Goal: Task Accomplishment & Management: Use online tool/utility

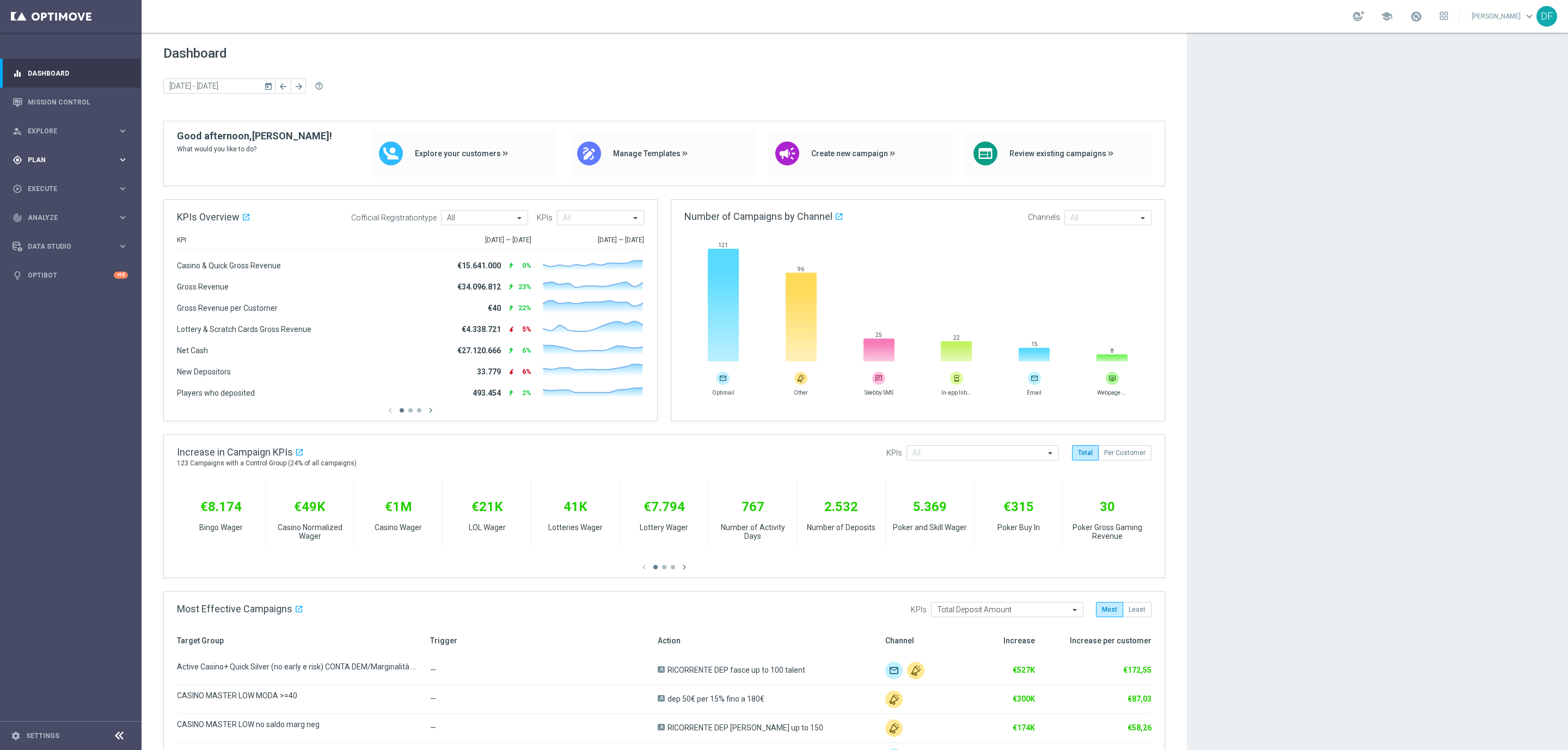
click at [59, 155] on div "gps_fixed Plan" at bounding box center [65, 160] width 105 height 10
click at [55, 214] on span "Templates" at bounding box center [68, 215] width 78 height 7
click at [58, 227] on link "Optimail" at bounding box center [73, 231] width 79 height 8
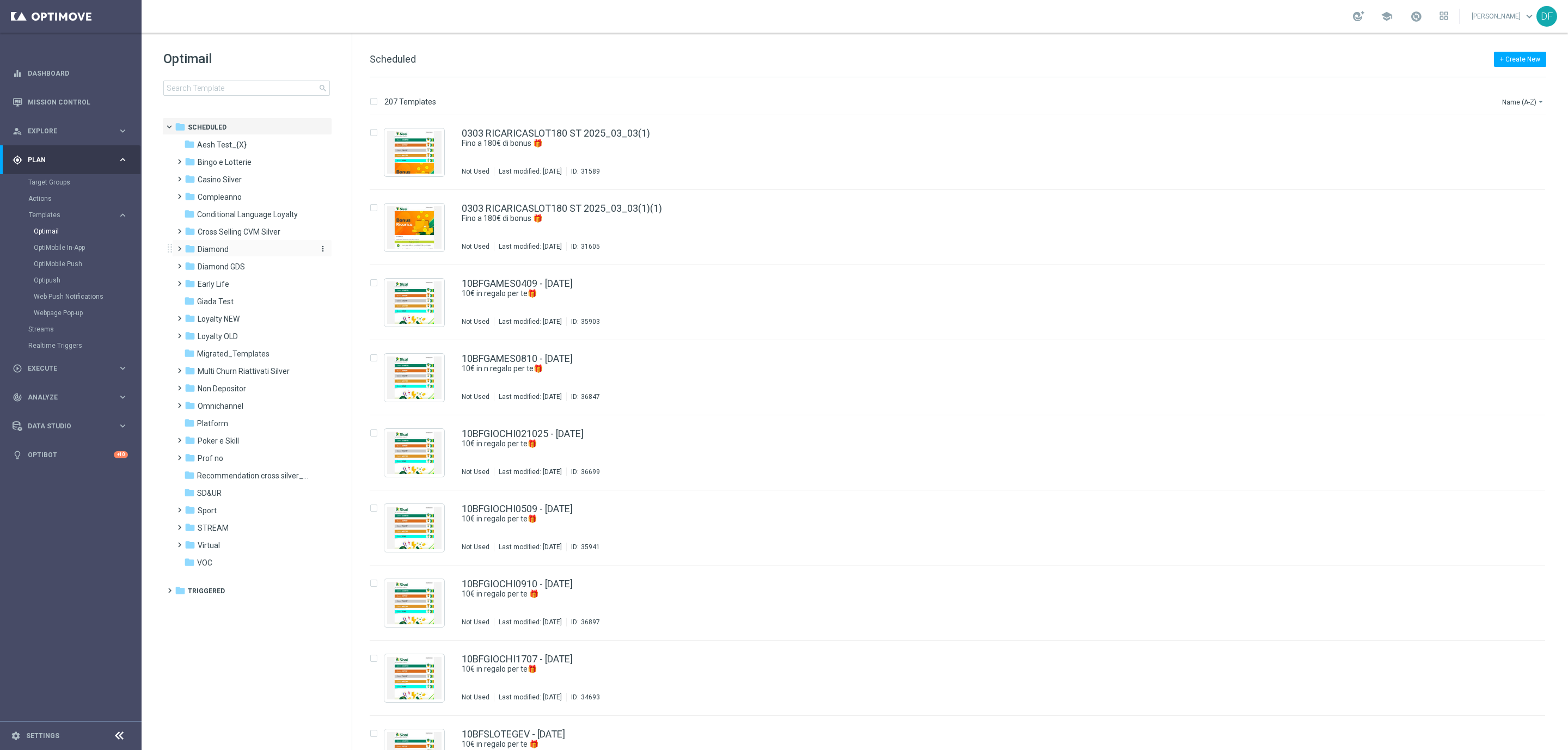
click at [238, 247] on div "folder Diamond" at bounding box center [247, 250] width 125 height 12
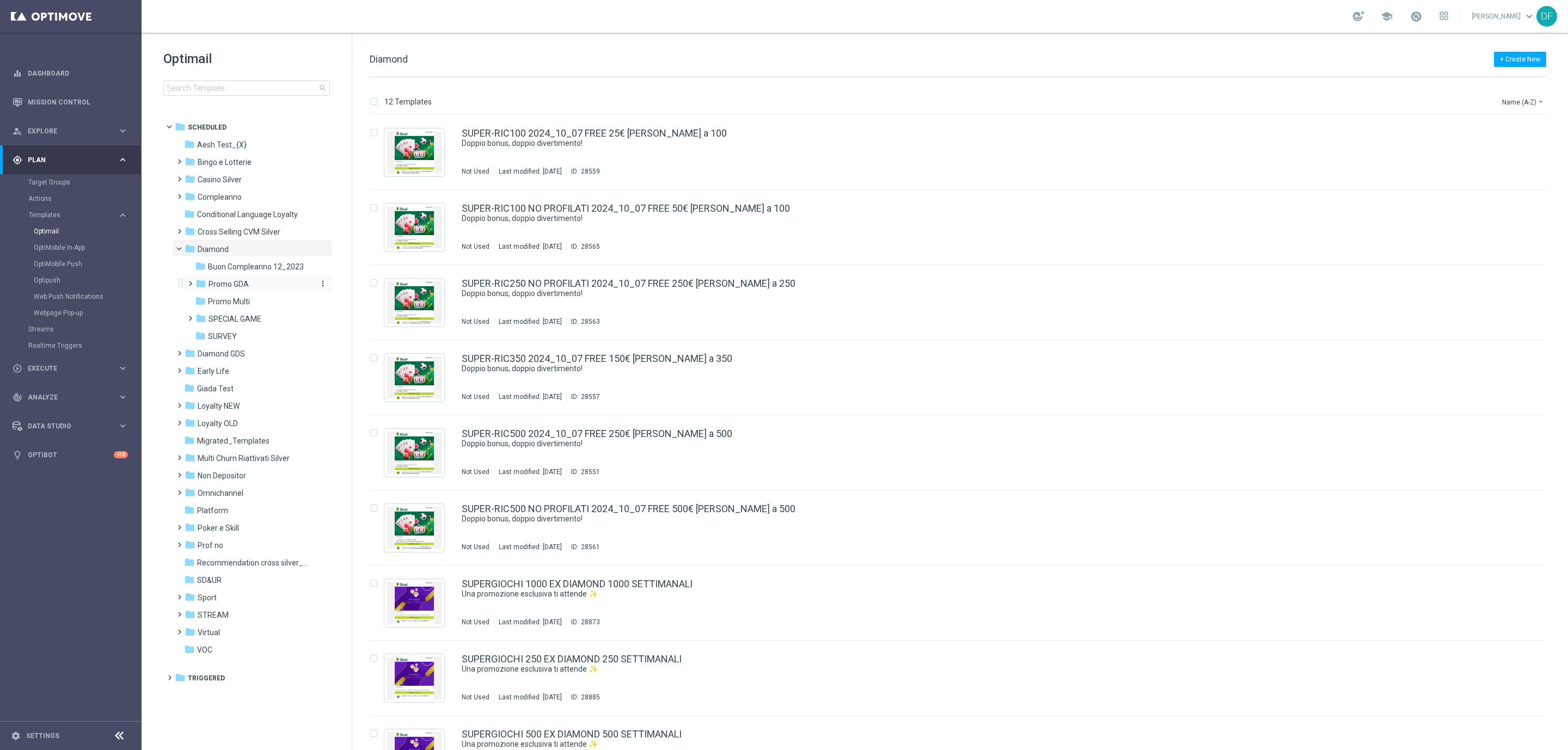
click at [239, 287] on span "Promo GDA" at bounding box center [228, 284] width 40 height 10
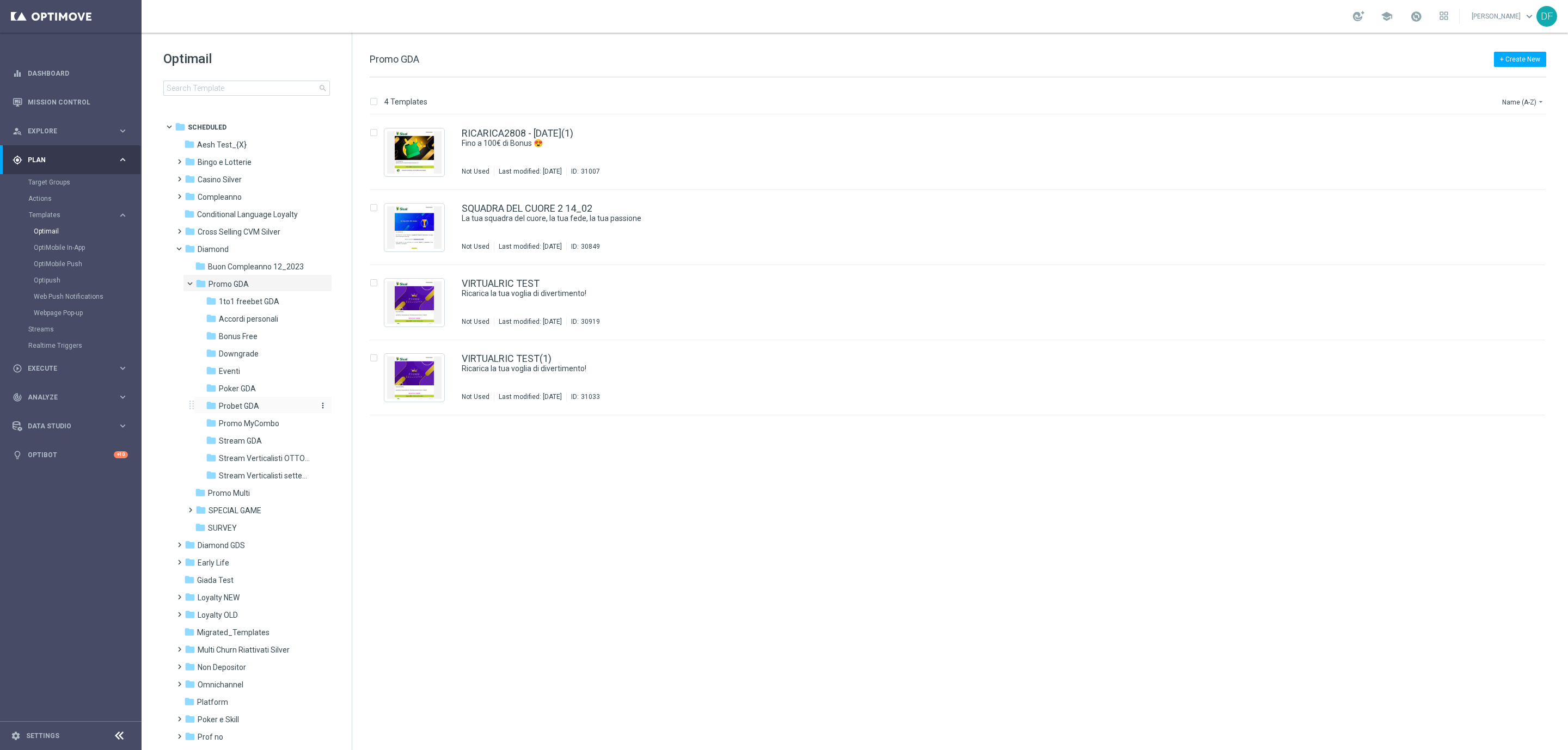
click at [251, 402] on span "Probet GDA" at bounding box center [239, 406] width 40 height 10
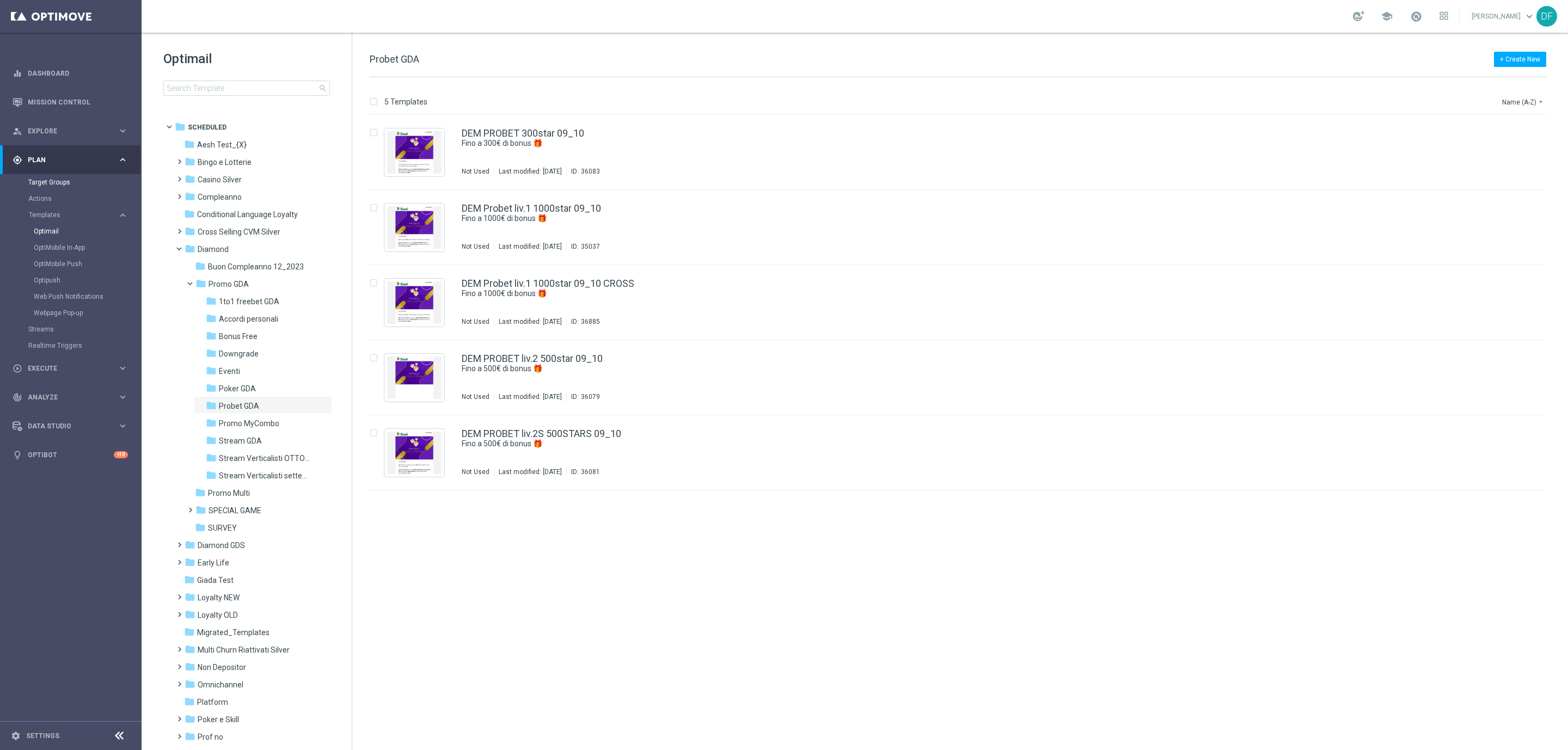
click at [59, 181] on link "Target Groups" at bounding box center [71, 182] width 85 height 8
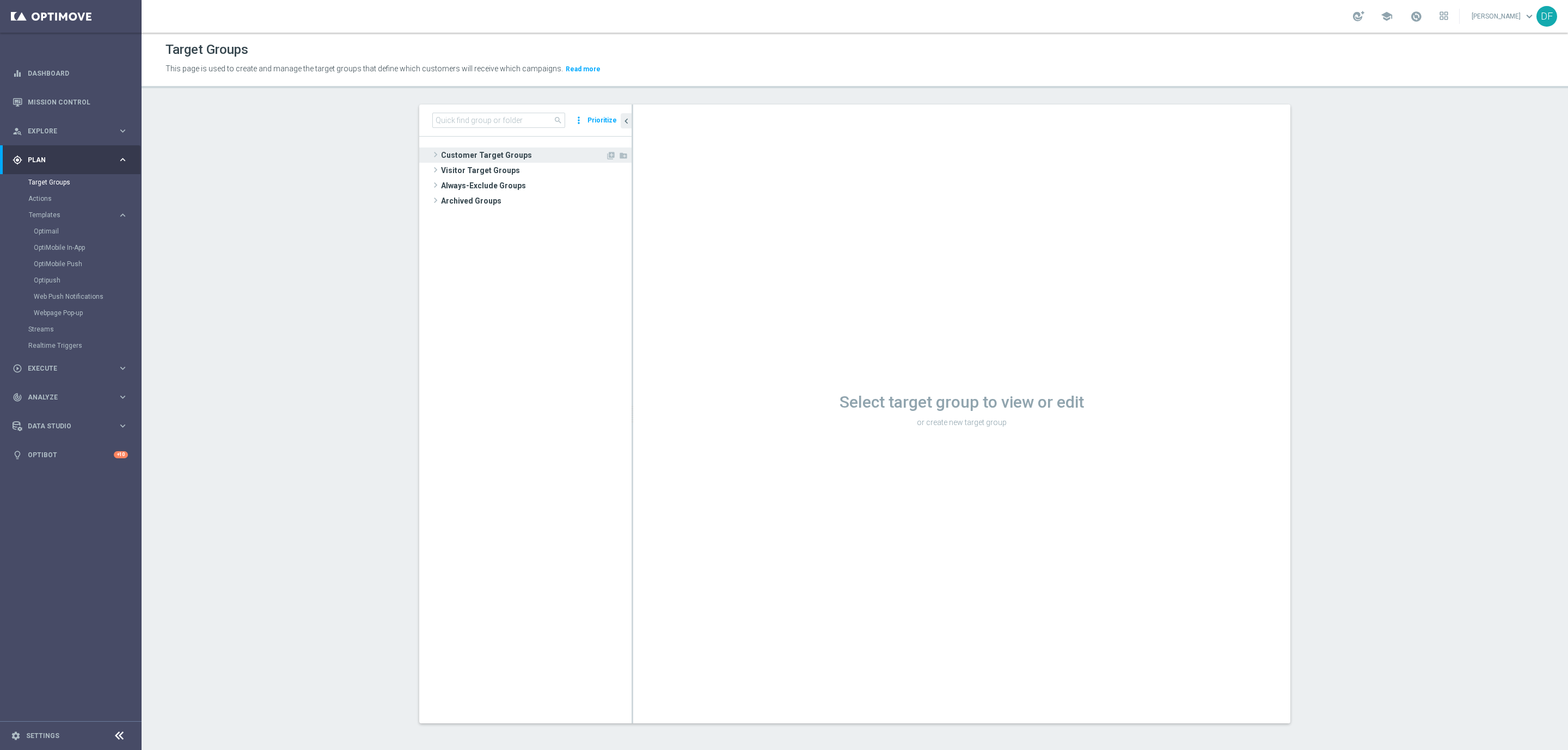
click at [480, 157] on span "Customer Target Groups" at bounding box center [523, 155] width 164 height 15
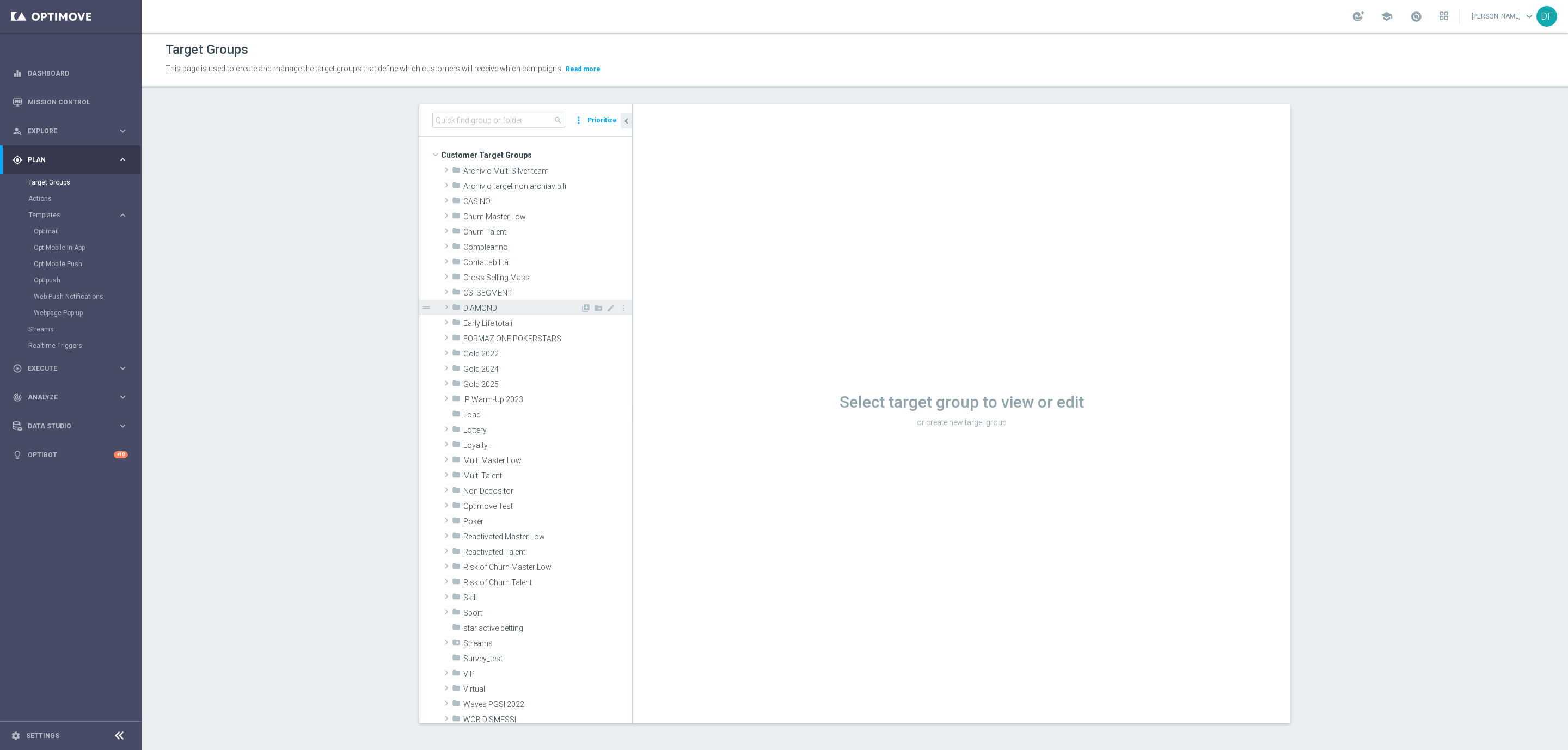
click at [482, 304] on span "DIAMOND" at bounding box center [522, 308] width 117 height 9
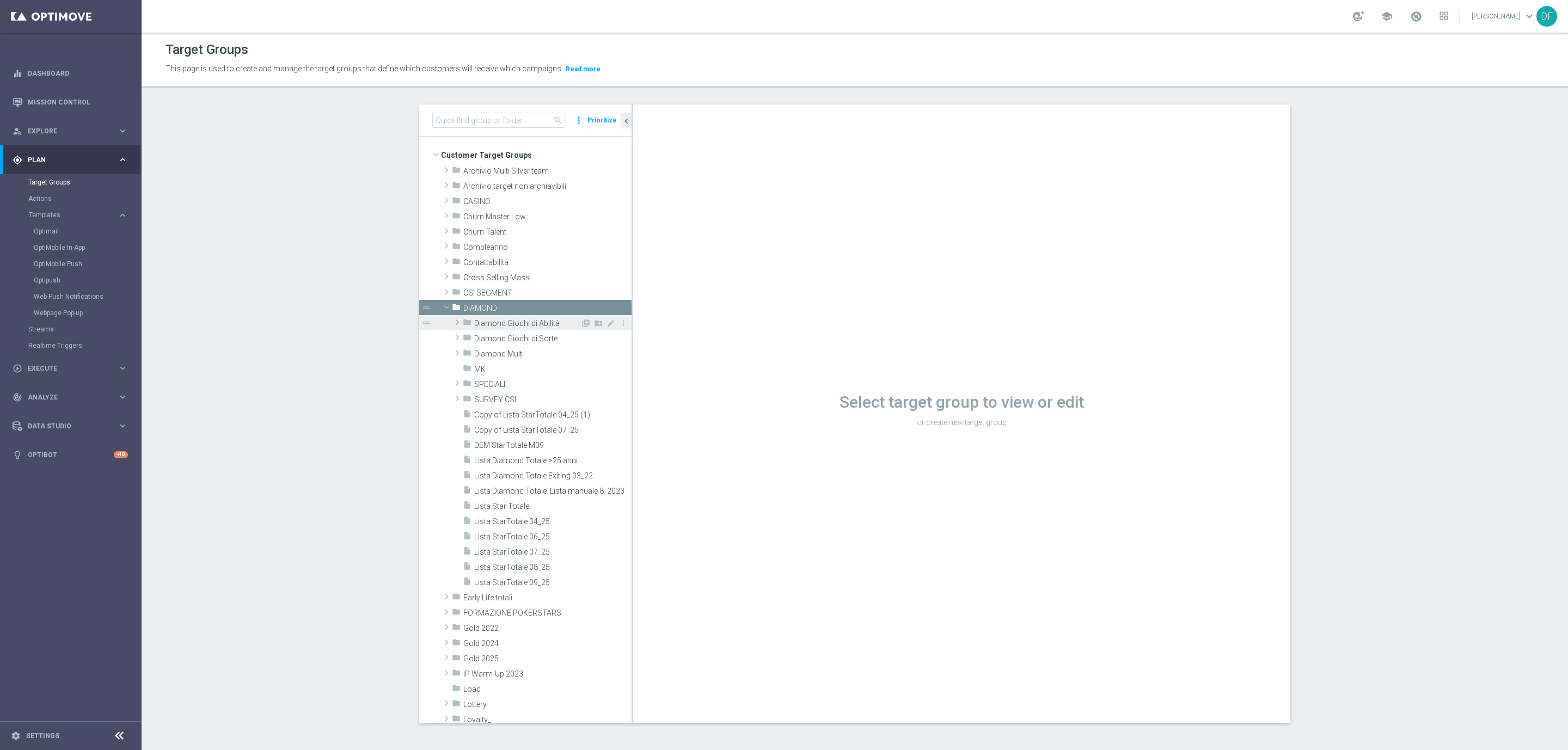
click at [500, 326] on span "Diamond Giochi di Abilità" at bounding box center [527, 324] width 106 height 9
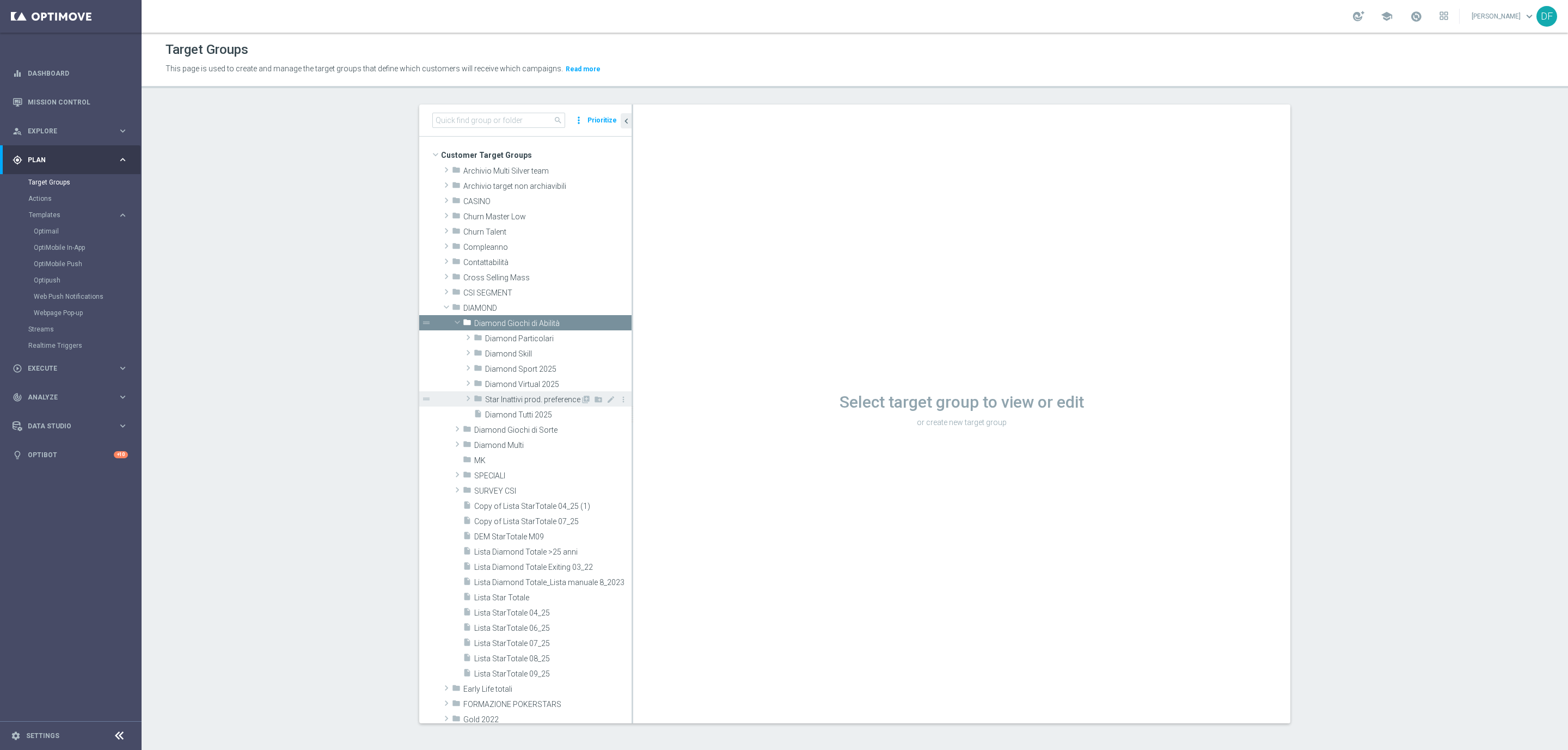
click at [538, 405] on div "folder Star Inattivi prod. preference" at bounding box center [527, 399] width 107 height 15
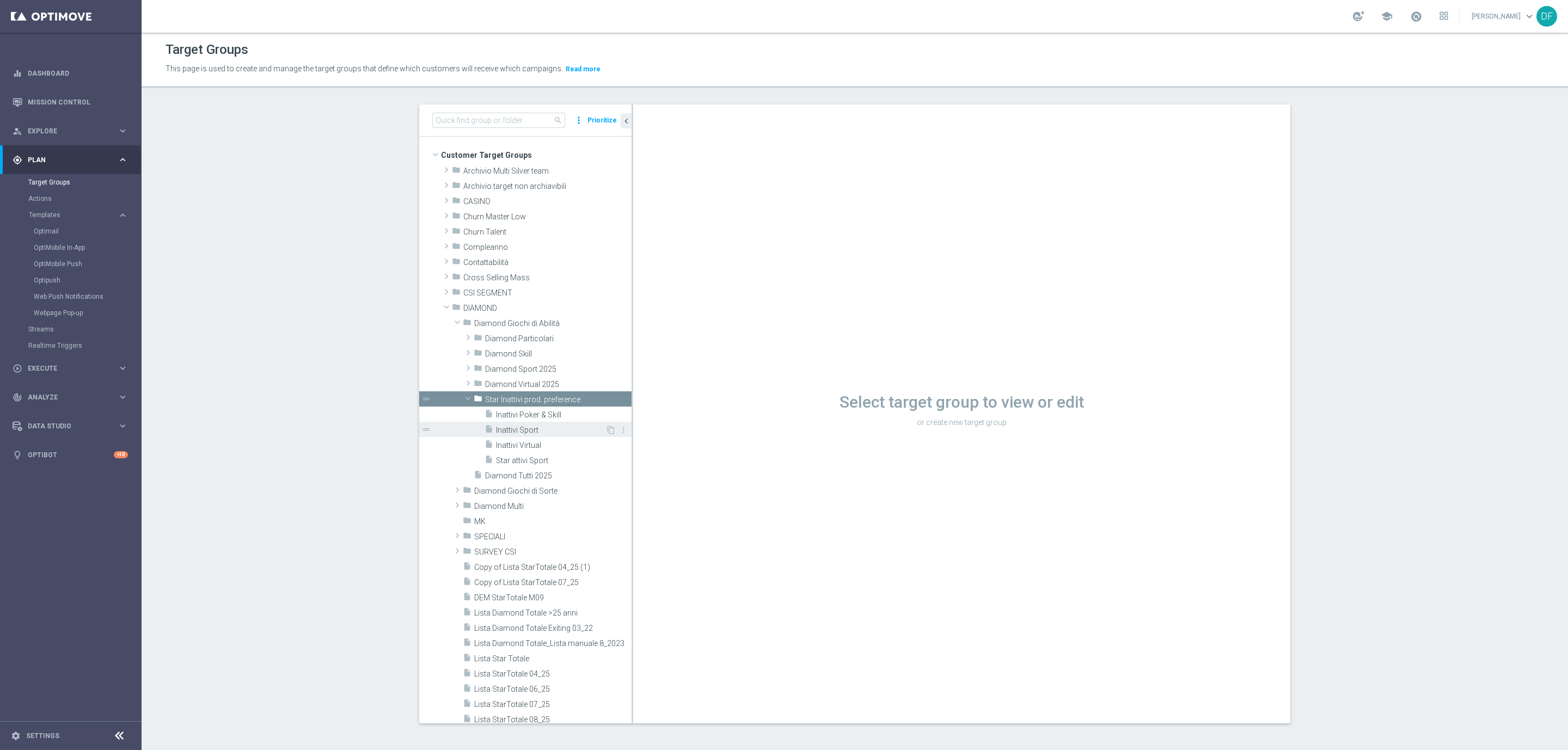
click at [534, 428] on span "Inattivi Sport" at bounding box center [550, 430] width 109 height 9
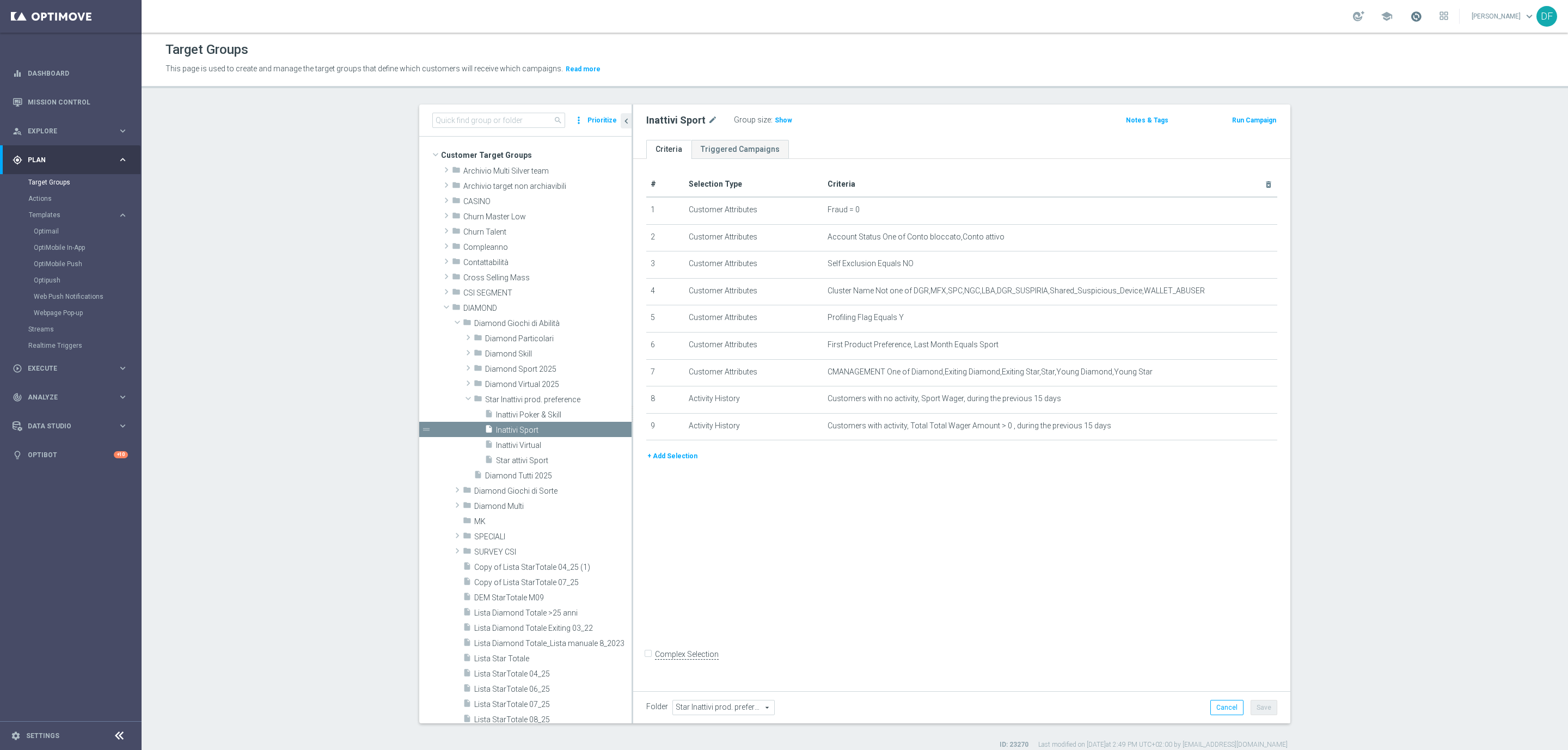
click at [1417, 15] on span at bounding box center [1417, 16] width 12 height 12
click at [510, 440] on div "insert_drive_file Inattivi Virtual" at bounding box center [545, 445] width 121 height 15
click at [520, 464] on span "Star attivi Sport" at bounding box center [550, 461] width 109 height 9
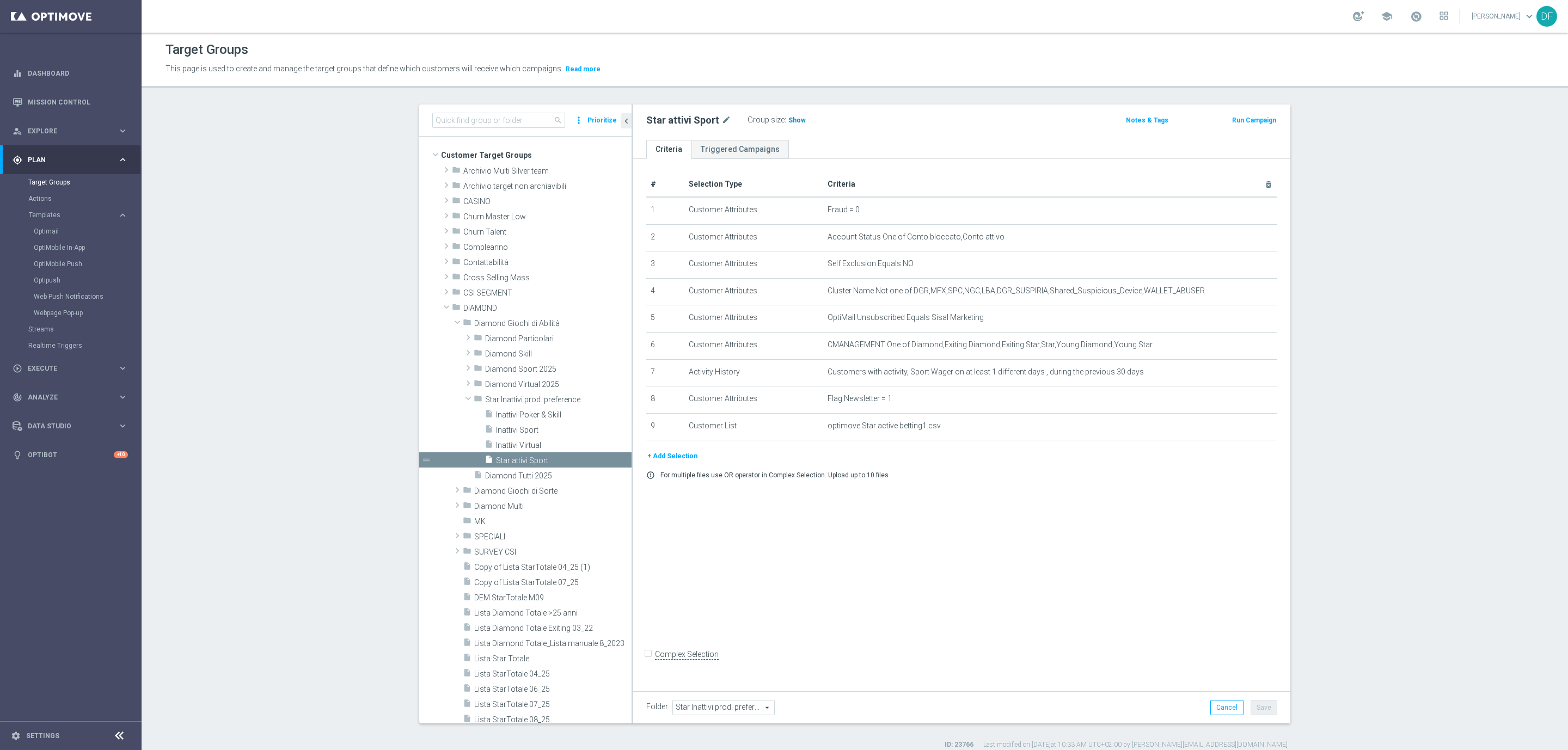
click at [789, 122] on span "Show" at bounding box center [797, 121] width 18 height 8
click at [533, 428] on span "Inattivi Sport" at bounding box center [550, 430] width 109 height 9
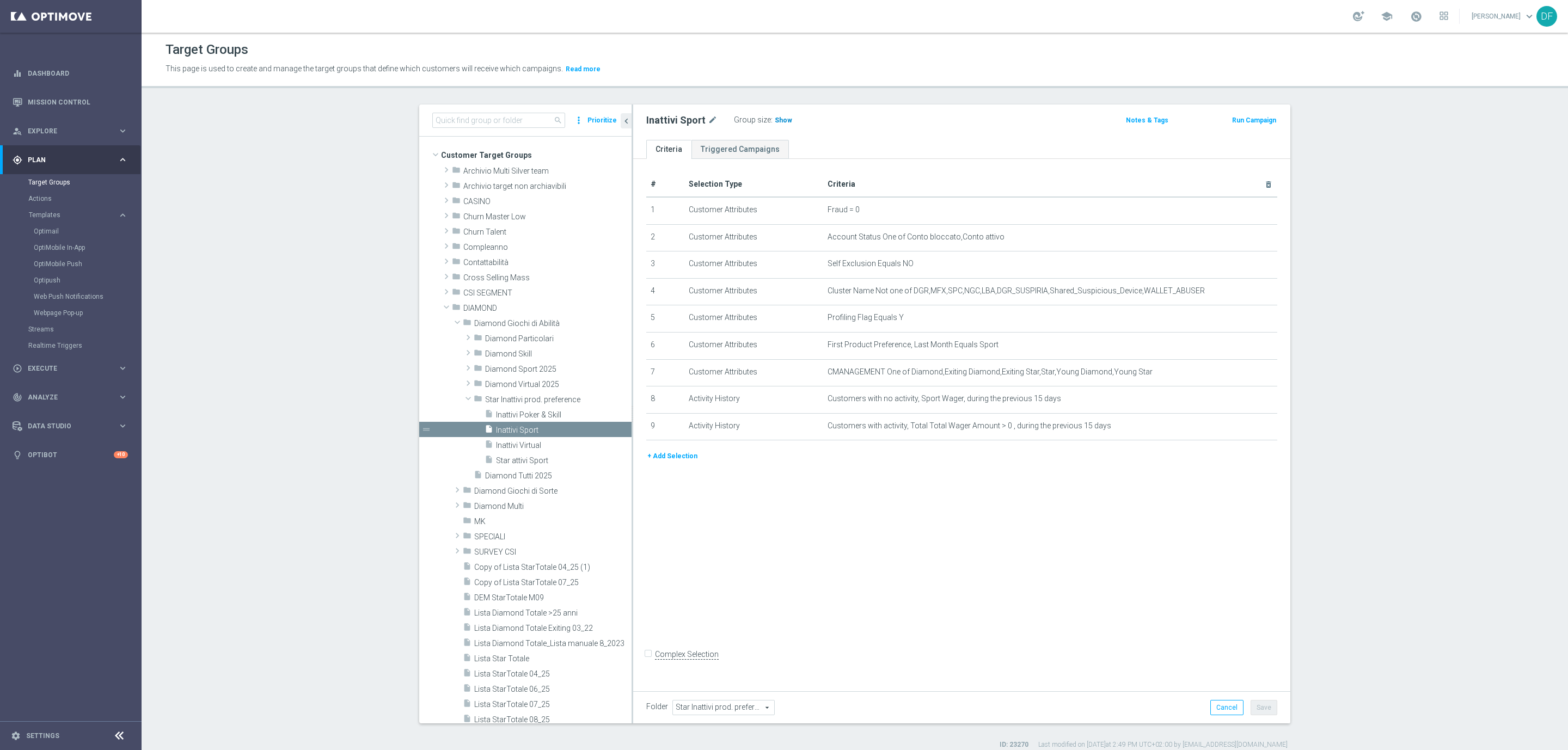
click at [775, 119] on span "Show" at bounding box center [783, 121] width 18 height 8
click at [527, 446] on span "Inattivi Virtual" at bounding box center [550, 446] width 109 height 9
click at [780, 124] on h3 "Show" at bounding box center [789, 121] width 20 height 12
click at [780, 124] on div "Group size : Show" at bounding box center [793, 119] width 109 height 13
click at [884, 133] on div "Inattivi Virtual mode_edit Group size : Show Calculating… Notes & Tags Run Camp…" at bounding box center [962, 122] width 657 height 35
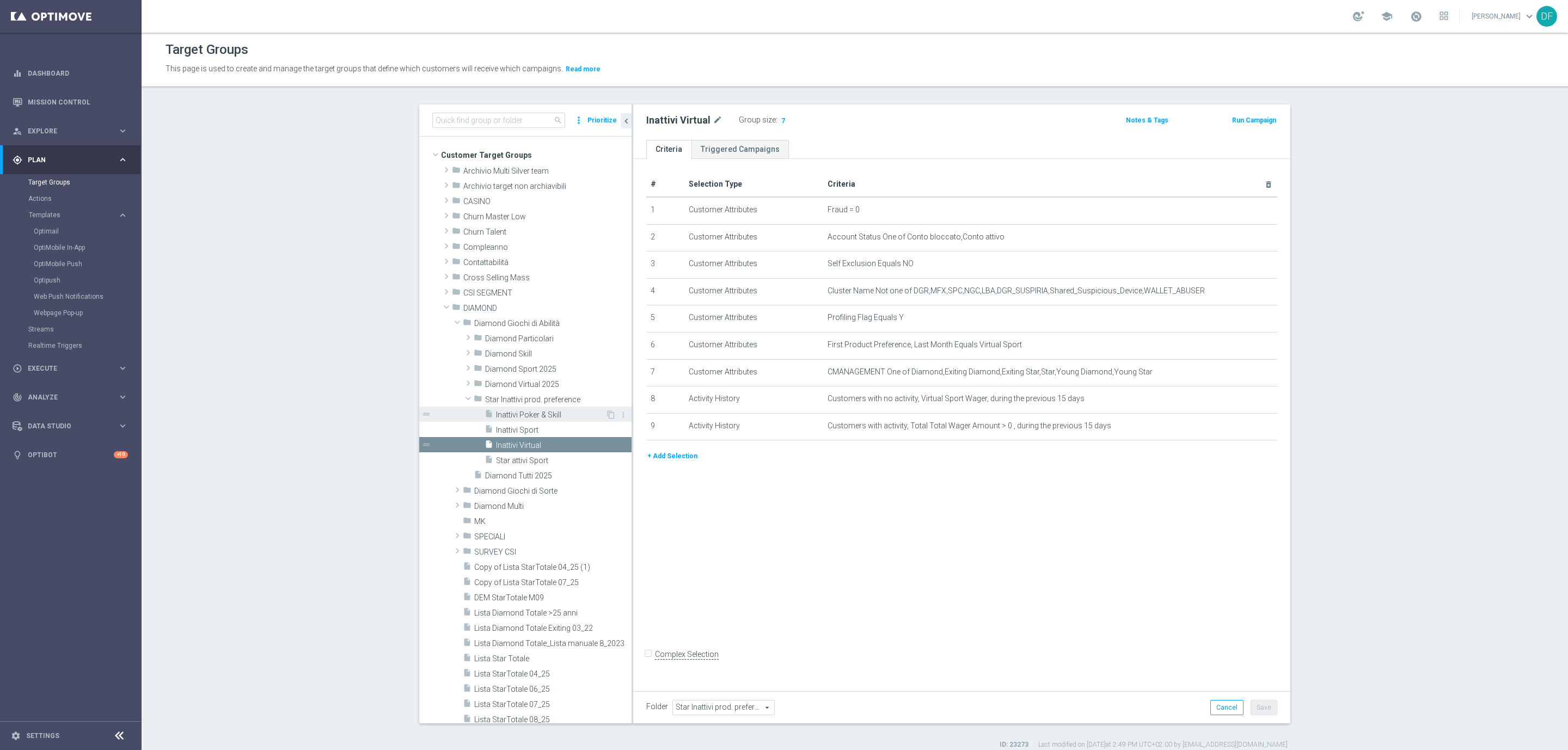
click at [554, 412] on span "Inattivi Poker & Skill" at bounding box center [550, 415] width 109 height 9
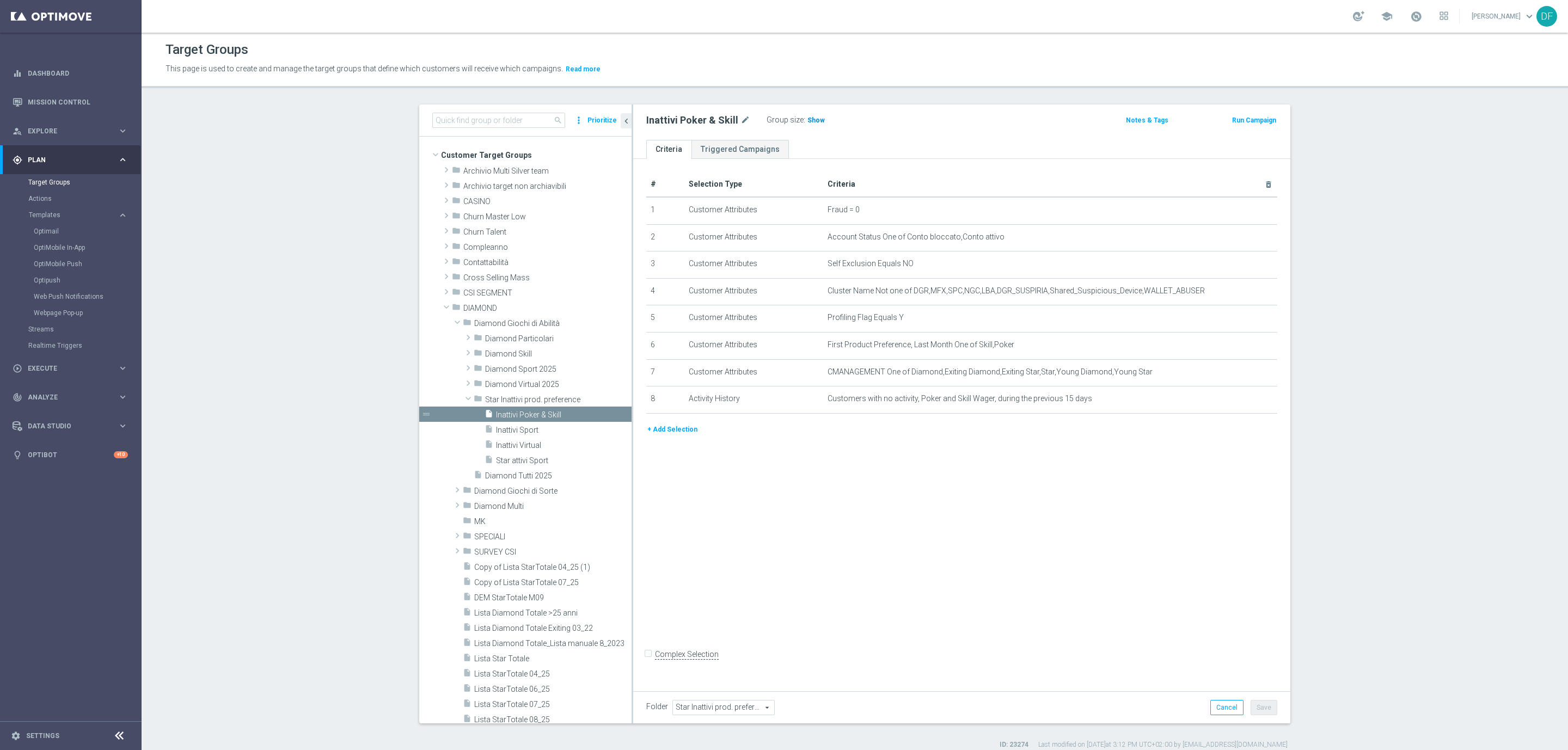
click at [810, 120] on span "Show" at bounding box center [816, 121] width 18 height 8
click at [55, 231] on link "Optimail" at bounding box center [73, 231] width 79 height 8
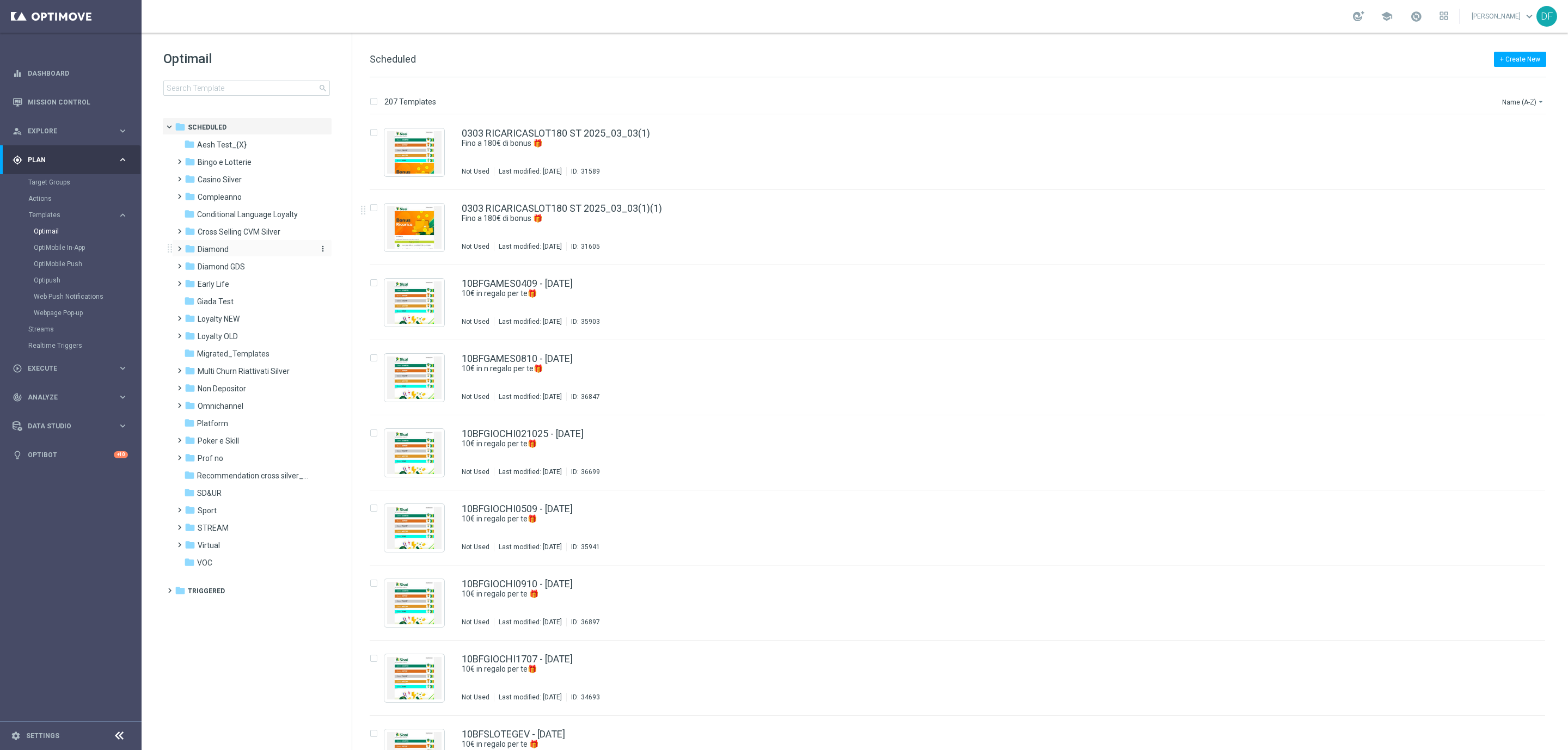
click at [214, 249] on span "Diamond" at bounding box center [213, 249] width 31 height 10
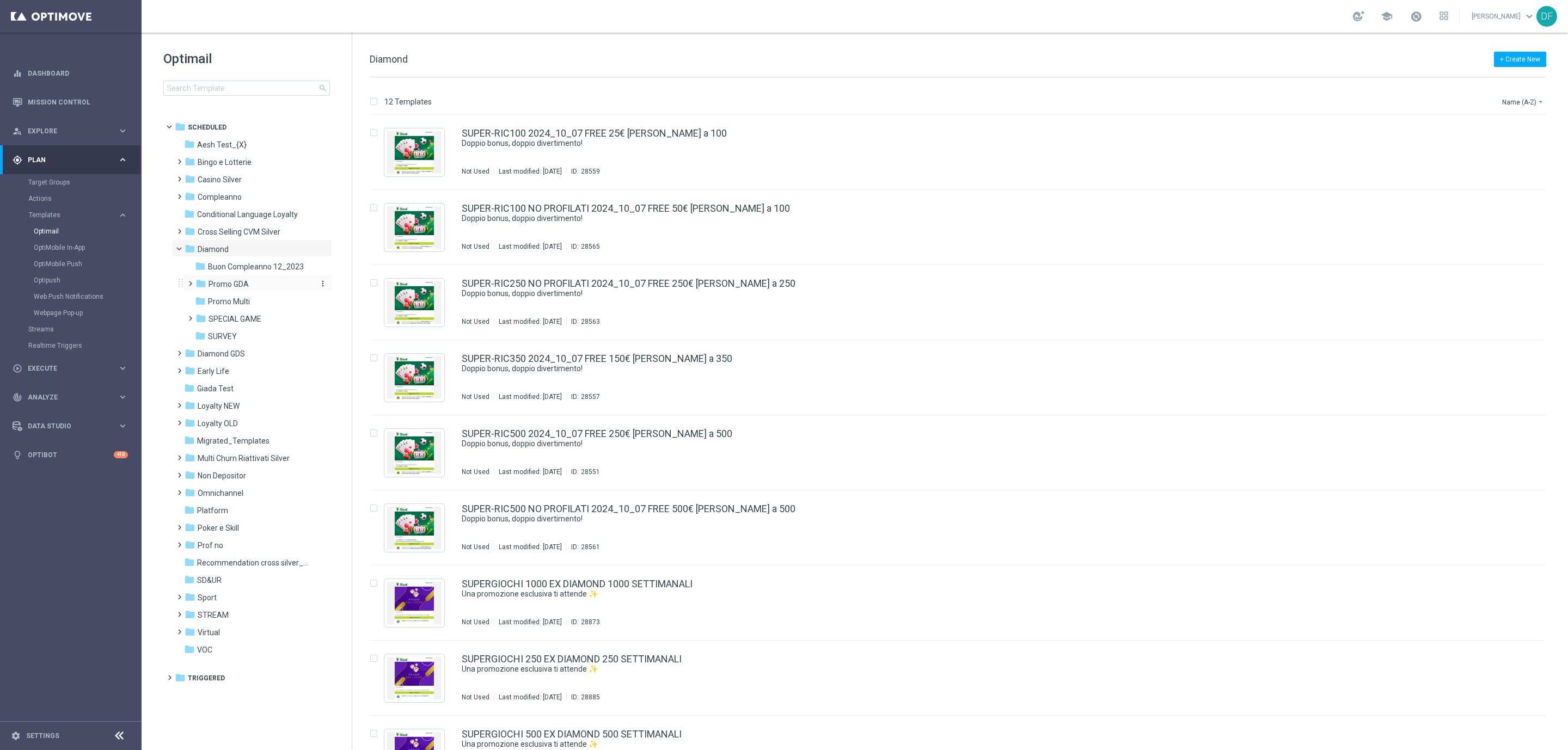
click at [234, 285] on span "Promo GDA" at bounding box center [228, 284] width 40 height 10
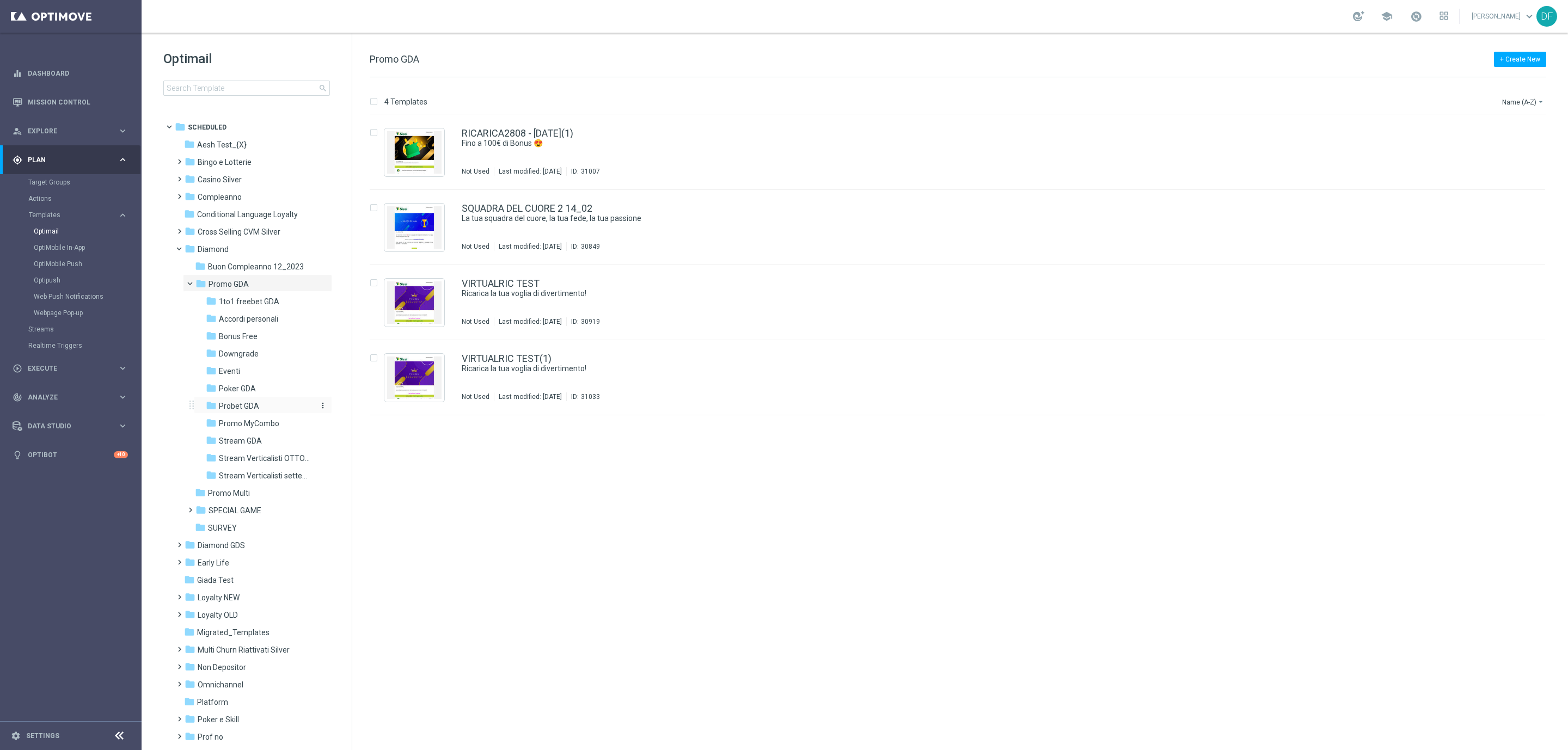
click at [244, 407] on span "Probet GDA" at bounding box center [239, 406] width 40 height 10
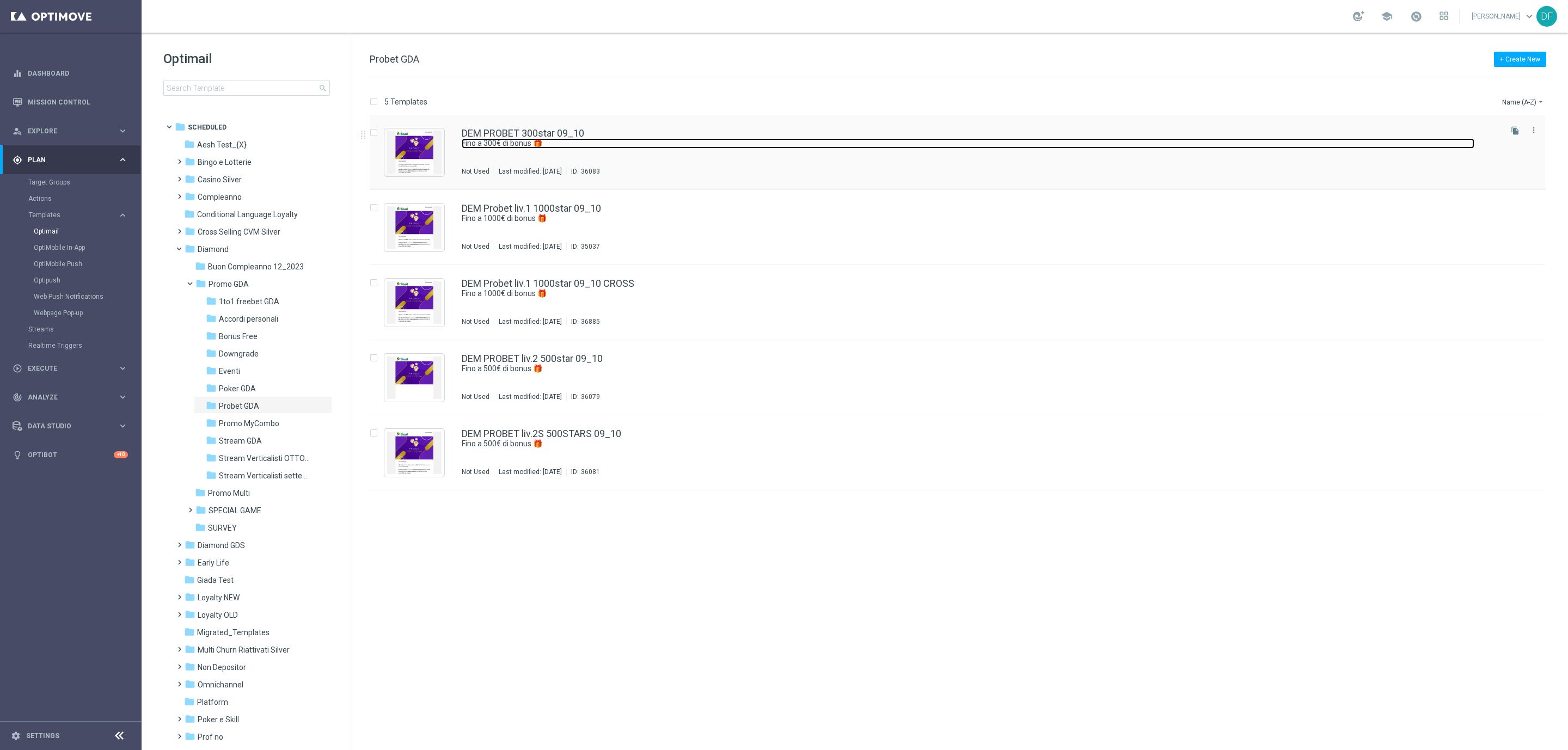
click at [591, 147] on link "Fino a 300€ di bonus 🎁" at bounding box center [968, 143] width 1013 height 10
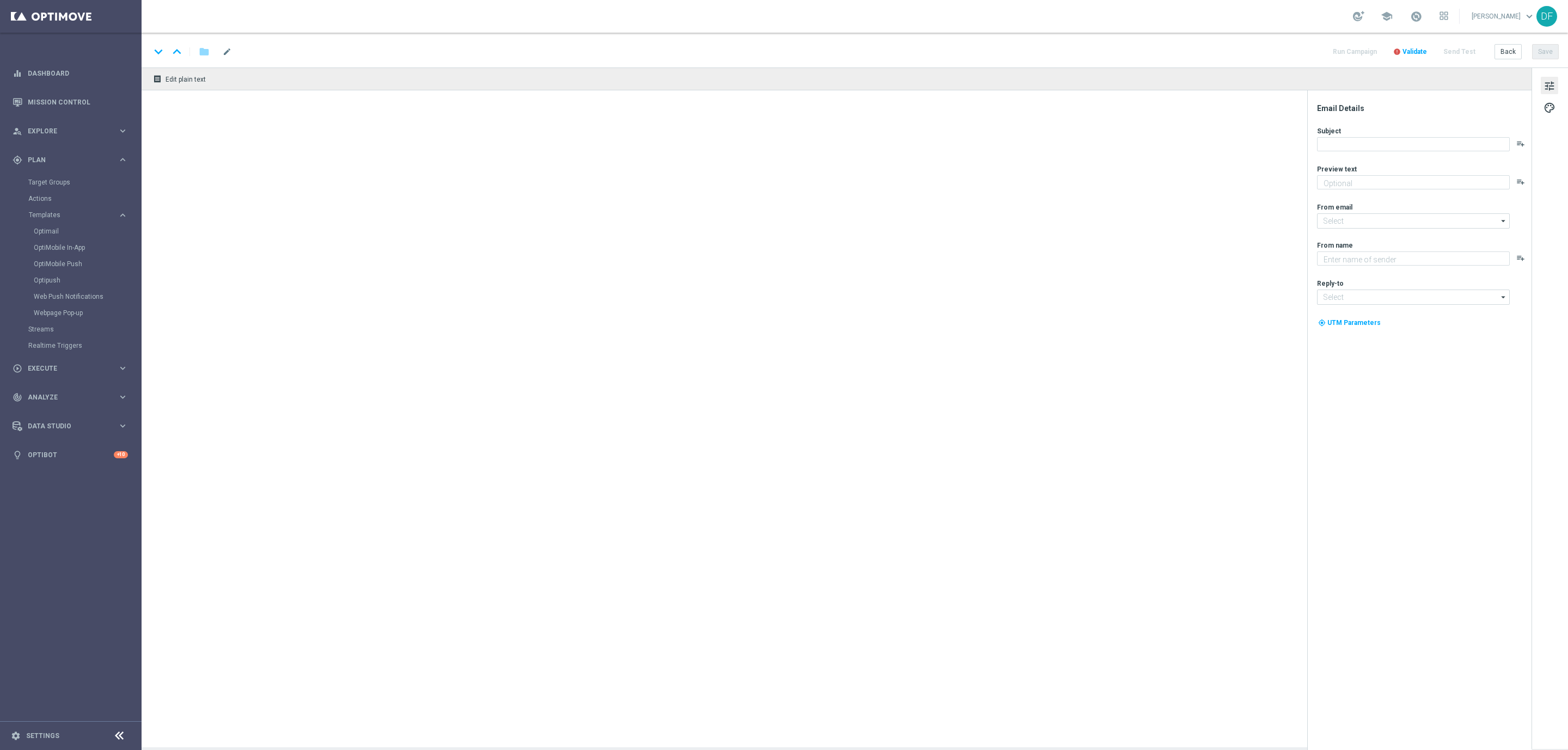
type textarea "Super promo per te"
type input "[EMAIL_ADDRESS][DOMAIN_NAME]"
type textarea "Sisal"
type input "[EMAIL_ADDRESS][DOMAIN_NAME]"
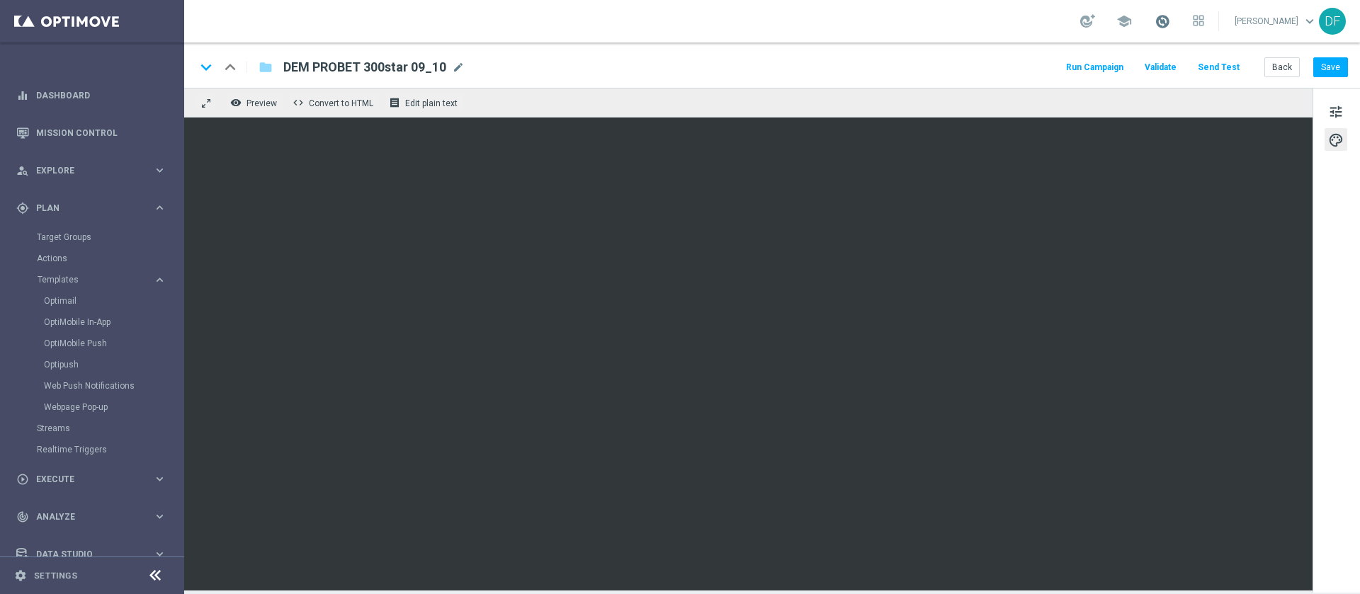
click at [1159, 25] on span at bounding box center [1163, 21] width 16 height 16
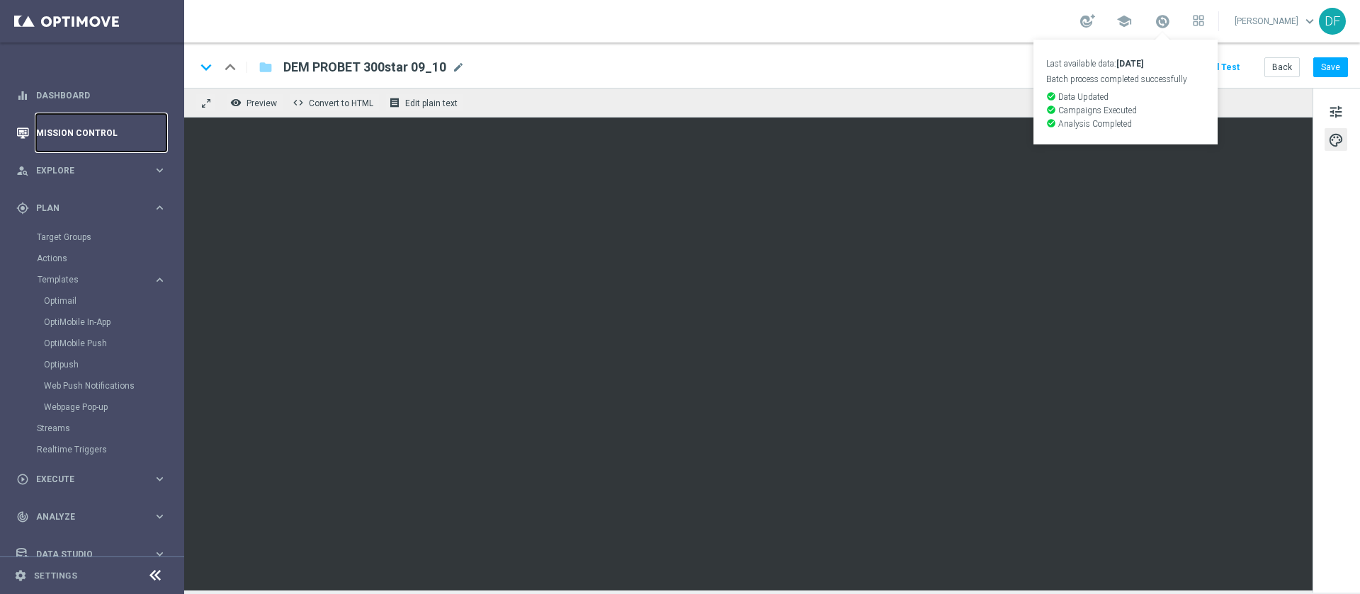
click at [59, 132] on link "Mission Control" at bounding box center [101, 133] width 130 height 38
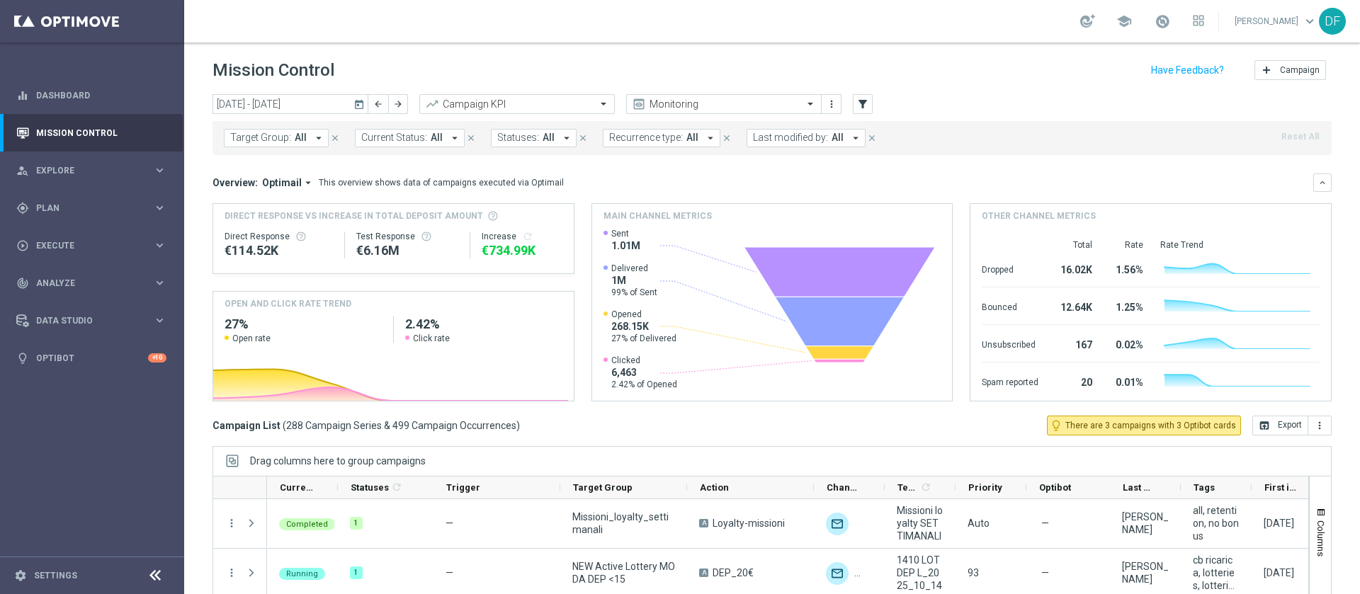
click at [849, 137] on icon "arrow_drop_down" at bounding box center [855, 138] width 13 height 13
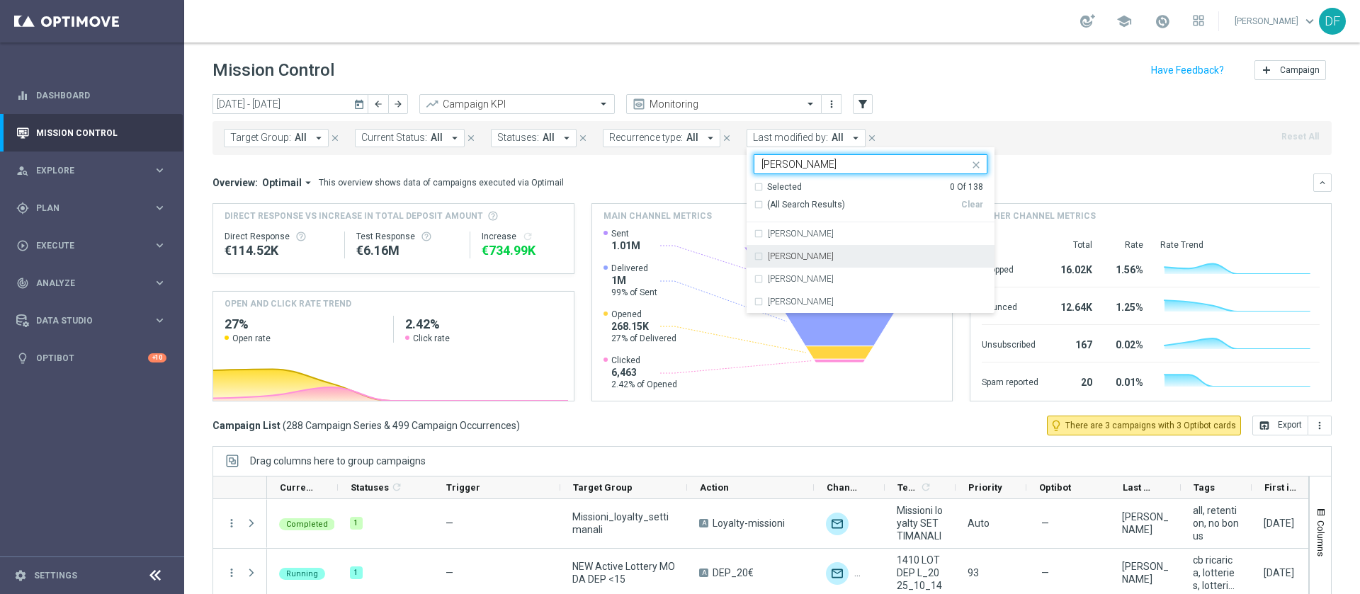
click at [782, 264] on div "[PERSON_NAME]" at bounding box center [871, 256] width 234 height 23
type input "[PERSON_NAME]"
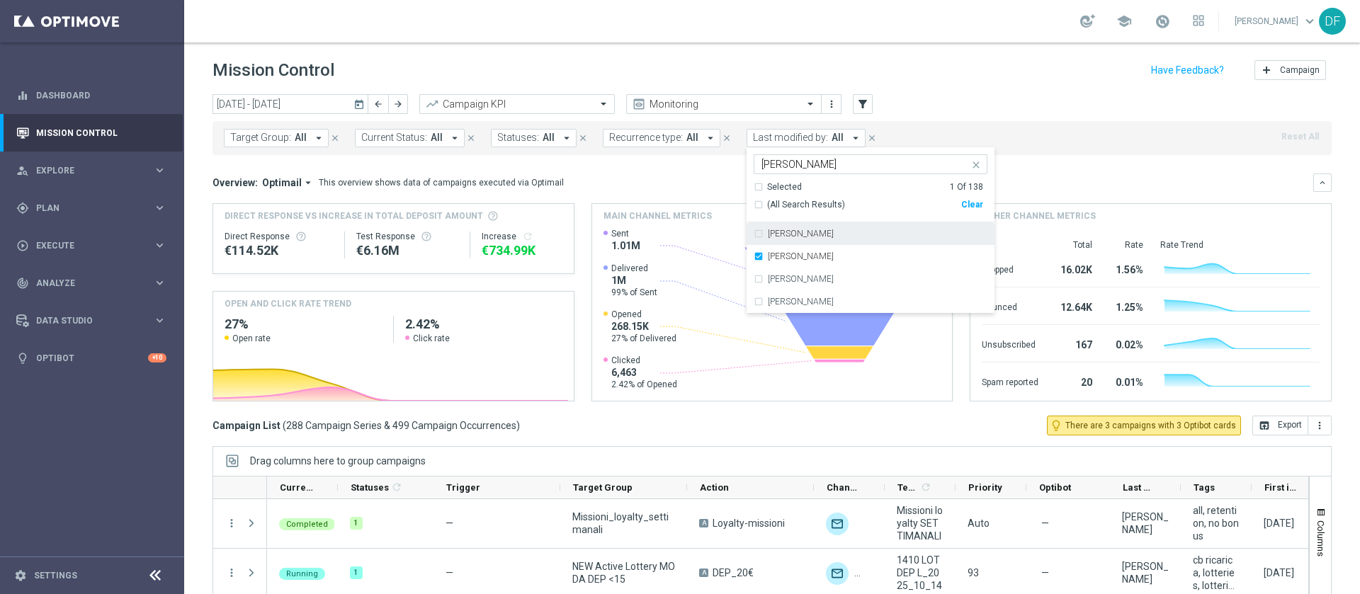
click at [1008, 91] on header "Mission Control add Campaign" at bounding box center [772, 69] width 1176 height 52
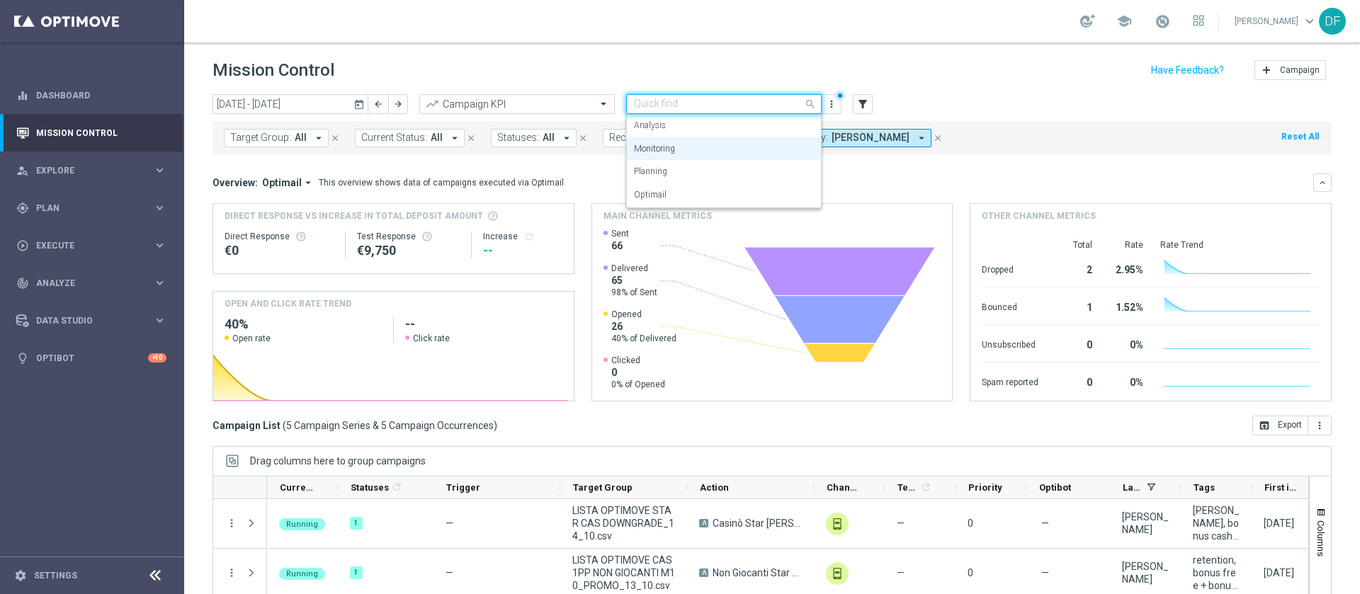
drag, startPoint x: 702, startPoint y: 96, endPoint x: 363, endPoint y: 105, distance: 338.8
click at [363, 105] on div "[DATE] [DATE] - [DATE] arrow_back arrow_forward Campaign KPI trending_up Quick …" at bounding box center [772, 104] width 1119 height 21
click at [363, 105] on icon "today" at bounding box center [360, 104] width 13 height 13
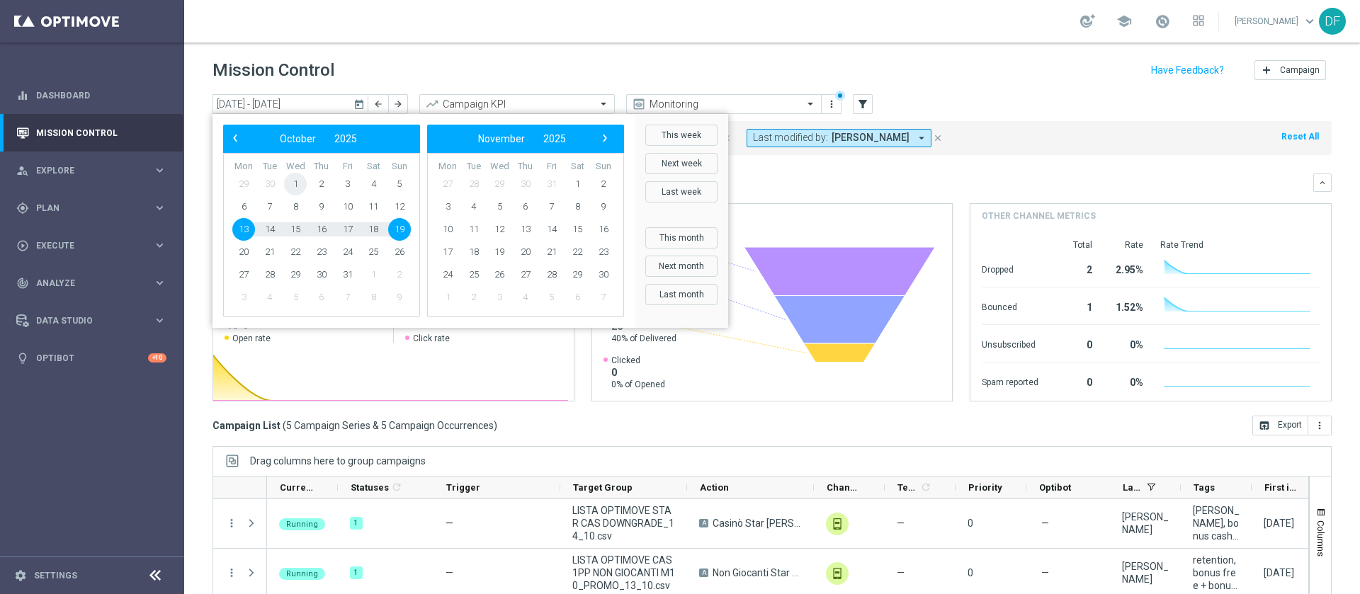
click at [301, 180] on span "1" at bounding box center [295, 184] width 23 height 23
click at [400, 233] on span "19" at bounding box center [399, 229] width 23 height 23
type input "[DATE] - [DATE]"
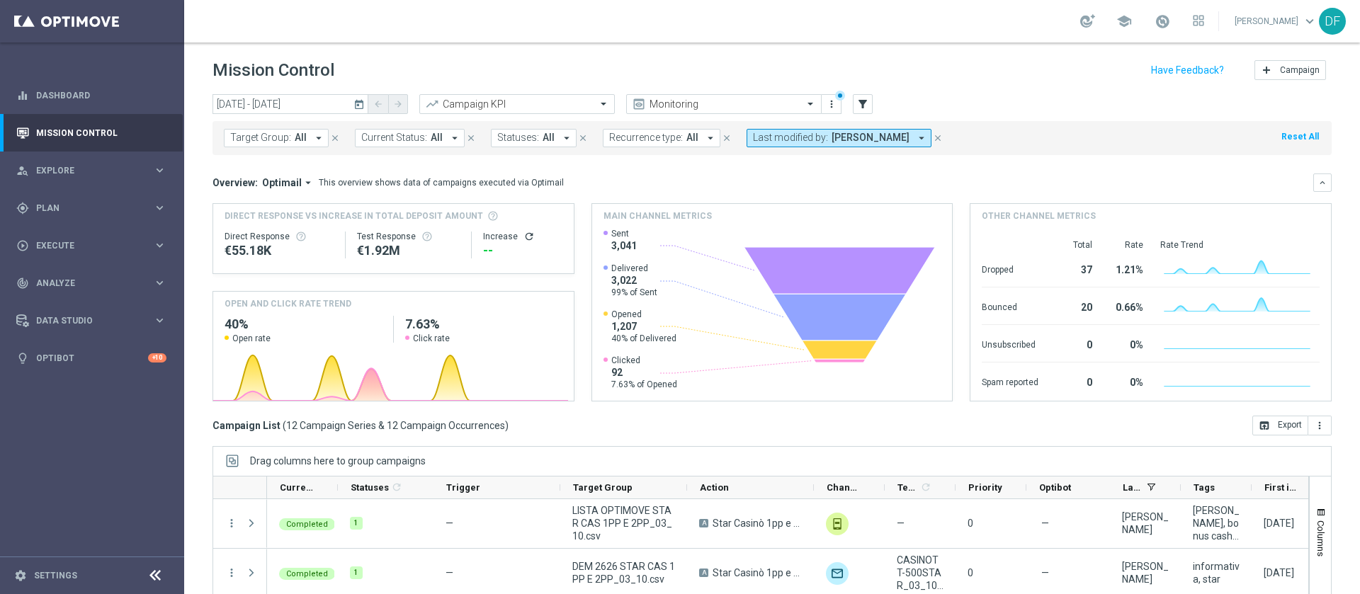
click at [692, 137] on button "Recurrence type: All arrow_drop_down" at bounding box center [662, 138] width 118 height 18
click at [610, 190] on div "(All)" at bounding box center [647, 193] width 75 height 12
click at [694, 31] on div "school [PERSON_NAME] keyboard_arrow_down DF" at bounding box center [772, 21] width 1176 height 43
